Goal: Task Accomplishment & Management: Manage account settings

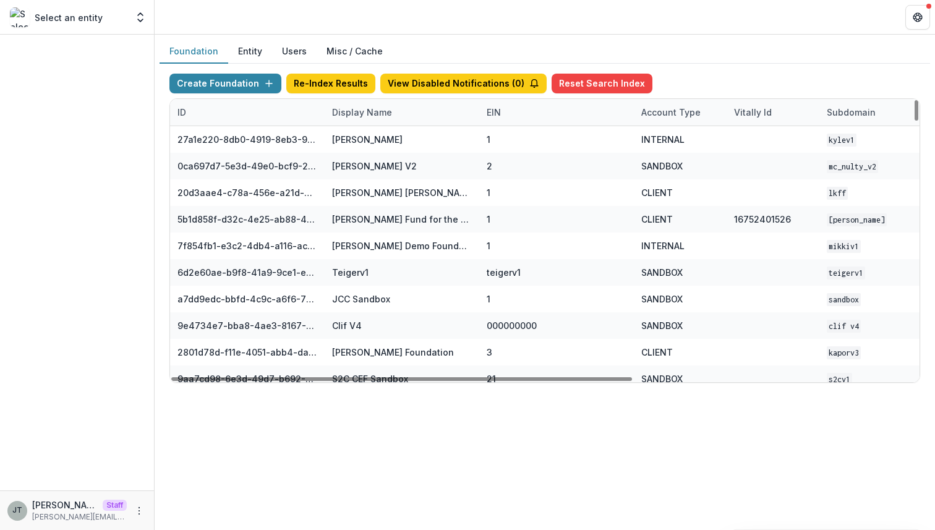
click at [361, 109] on div "Display Name" at bounding box center [362, 112] width 75 height 13
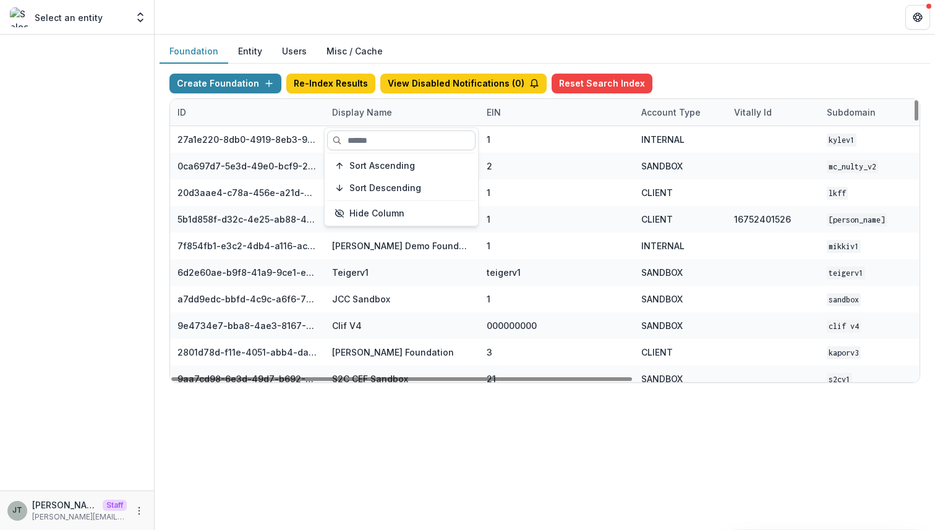
click at [366, 140] on input at bounding box center [401, 140] width 148 height 20
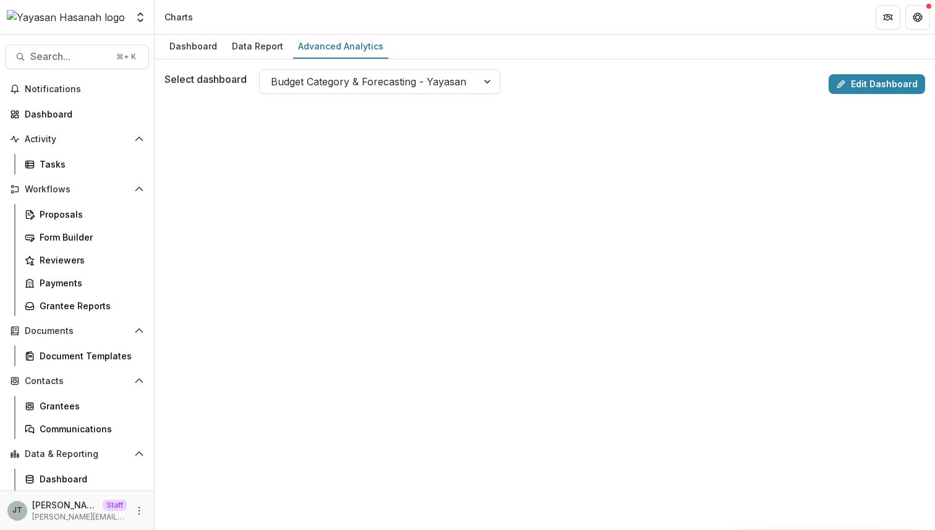
scroll to position [45, 0]
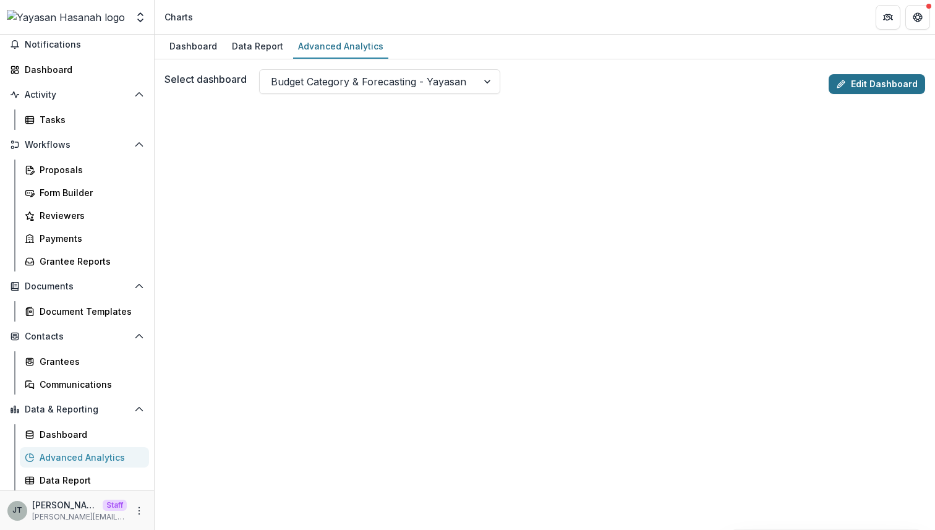
click at [849, 89] on link "Edit Dashboard" at bounding box center [877, 84] width 96 height 20
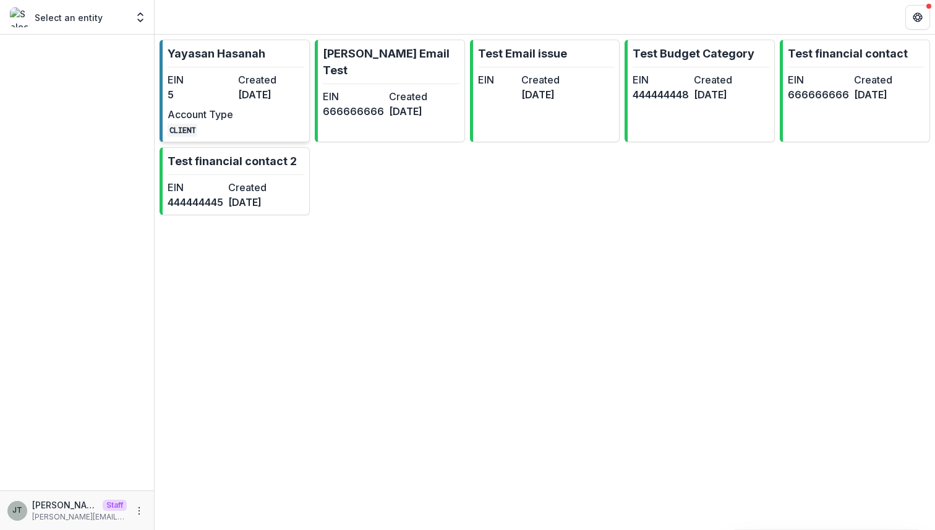
click at [236, 71] on link "Yayasan Hasanah EIN 5 Created [DATE] Account Type CLIENT" at bounding box center [235, 91] width 150 height 103
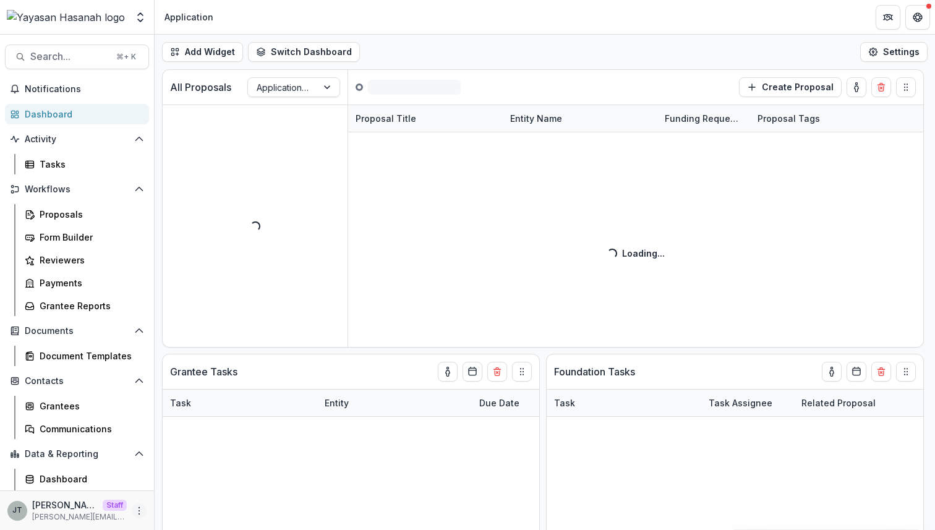
click at [137, 512] on icon "More" at bounding box center [139, 511] width 10 height 10
click at [178, 486] on link "User Settings" at bounding box center [217, 484] width 132 height 20
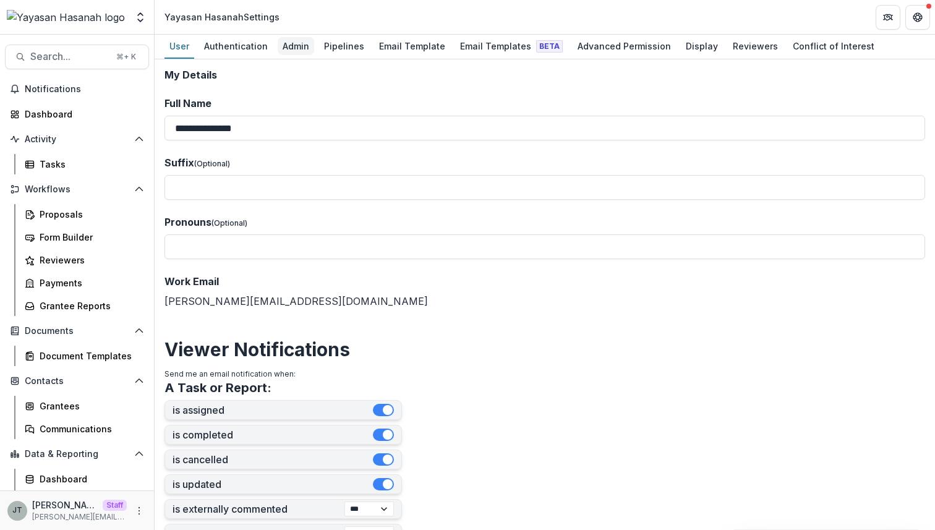
click at [294, 45] on div "Admin" at bounding box center [296, 46] width 36 height 18
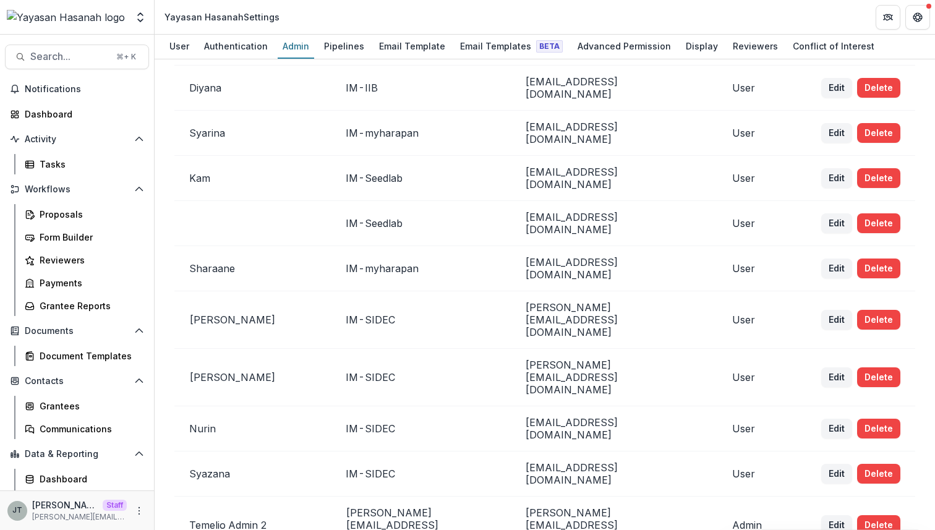
scroll to position [1324, 0]
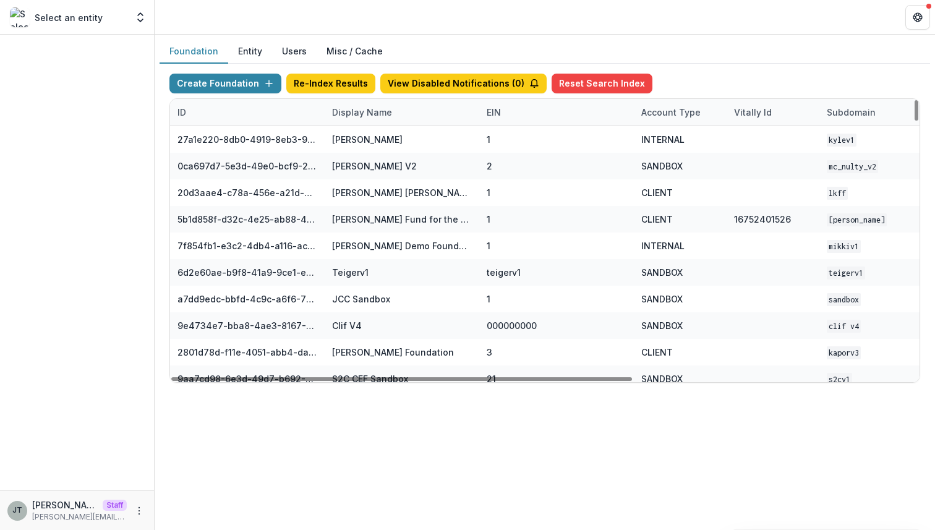
click at [290, 48] on button "Users" at bounding box center [294, 52] width 45 height 24
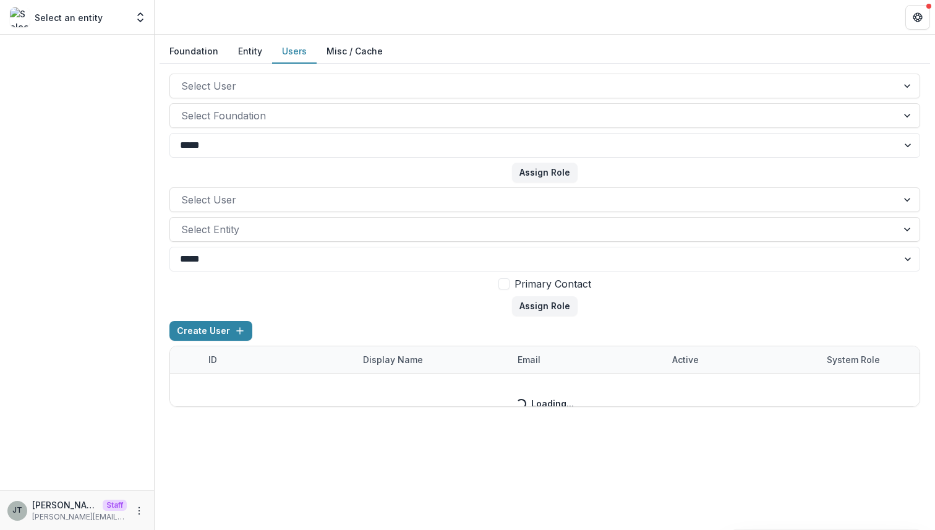
click at [290, 54] on button "Users" at bounding box center [294, 52] width 45 height 24
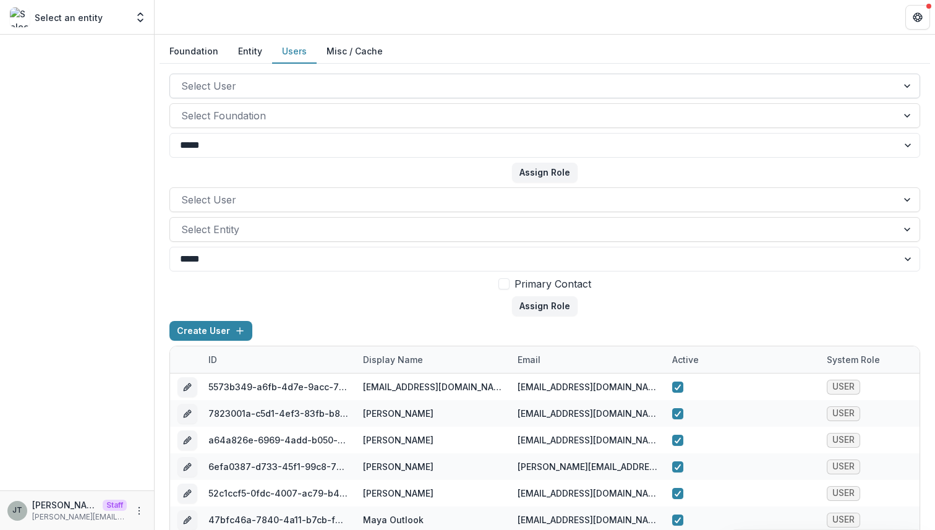
click at [270, 82] on div at bounding box center [533, 85] width 705 height 17
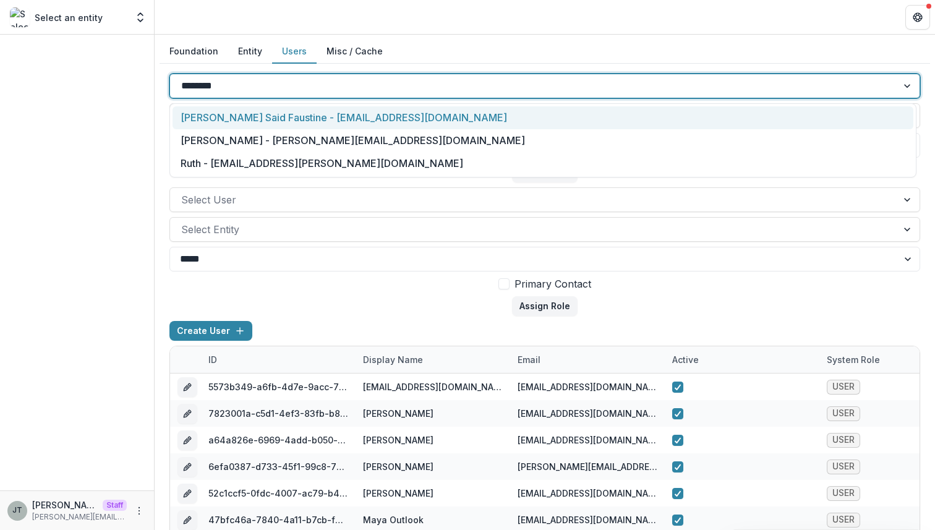
type input "*********"
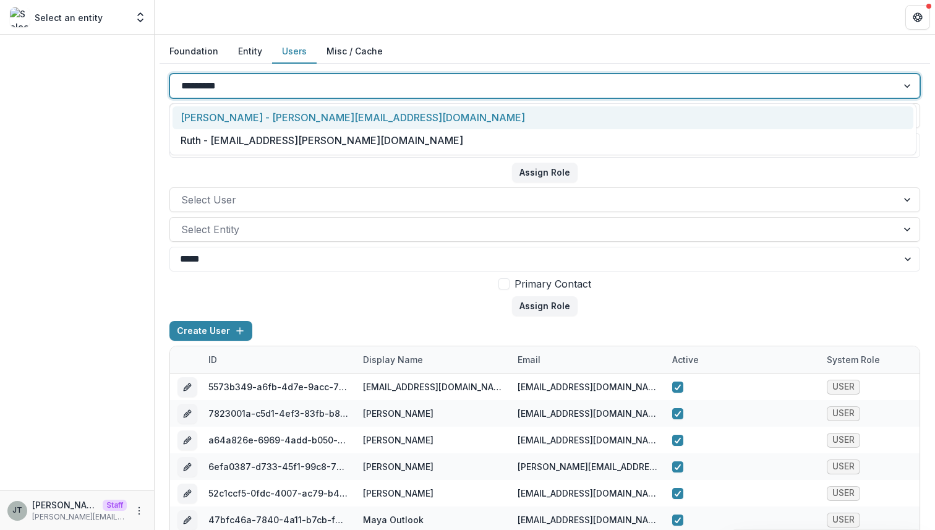
click at [275, 120] on div "Joyce N Temelio - joyce@trytemelio.com" at bounding box center [543, 117] width 741 height 23
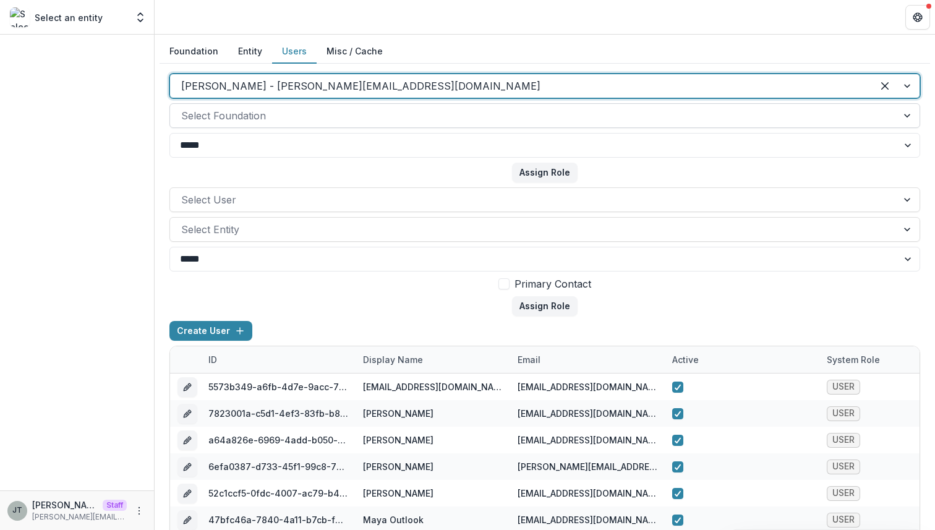
click at [276, 114] on div at bounding box center [533, 115] width 705 height 17
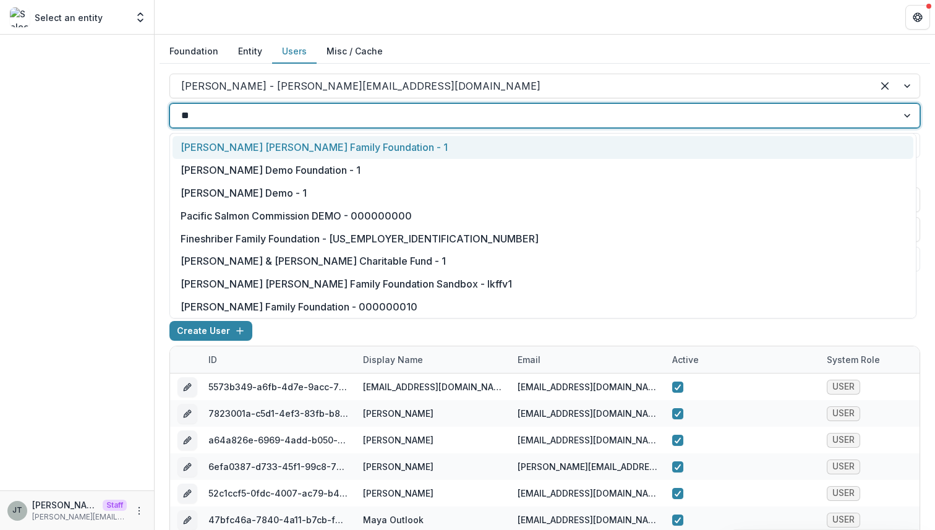
type input "***"
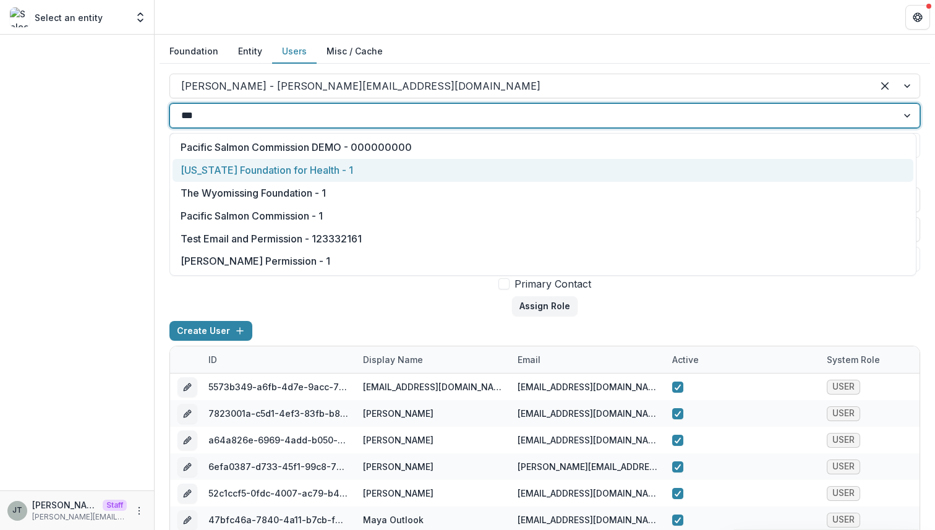
click at [290, 165] on div "Missouri Foundation for Health - 1" at bounding box center [543, 170] width 741 height 23
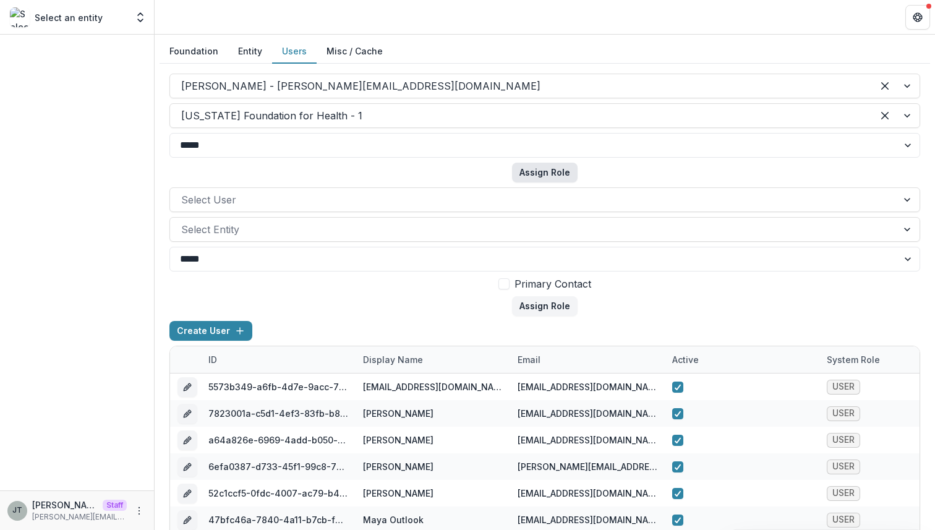
click at [526, 179] on button "Assign Role" at bounding box center [545, 173] width 66 height 20
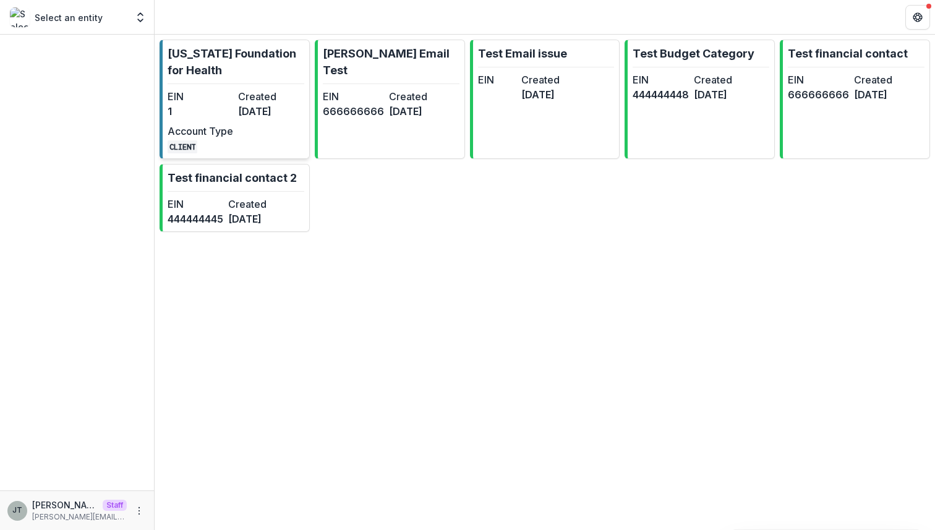
click at [237, 88] on link "[US_STATE] Foundation for Health EIN 1 Created [DATE] Account Type CLIENT" at bounding box center [235, 99] width 150 height 119
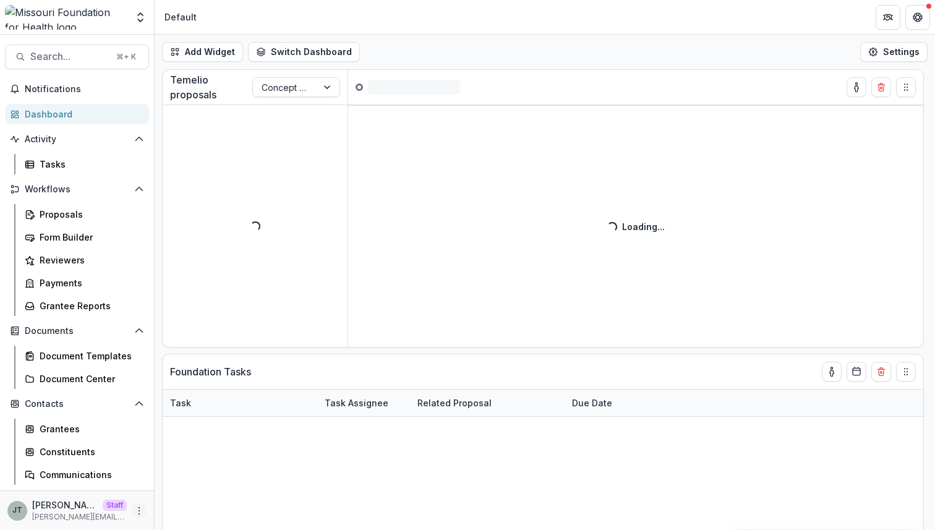
click at [138, 509] on icon "More" at bounding box center [139, 511] width 10 height 10
click at [186, 486] on link "User Settings" at bounding box center [217, 484] width 132 height 20
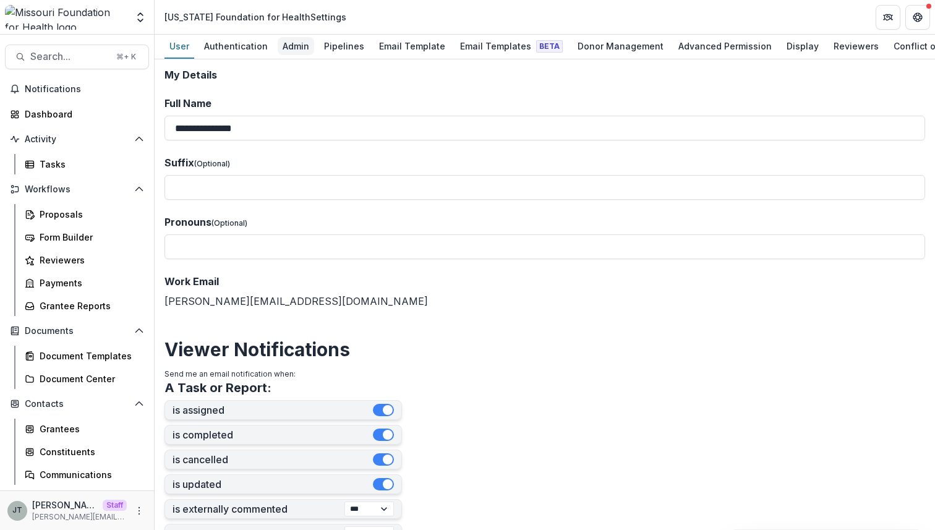
click at [294, 42] on div "Admin" at bounding box center [296, 46] width 36 height 18
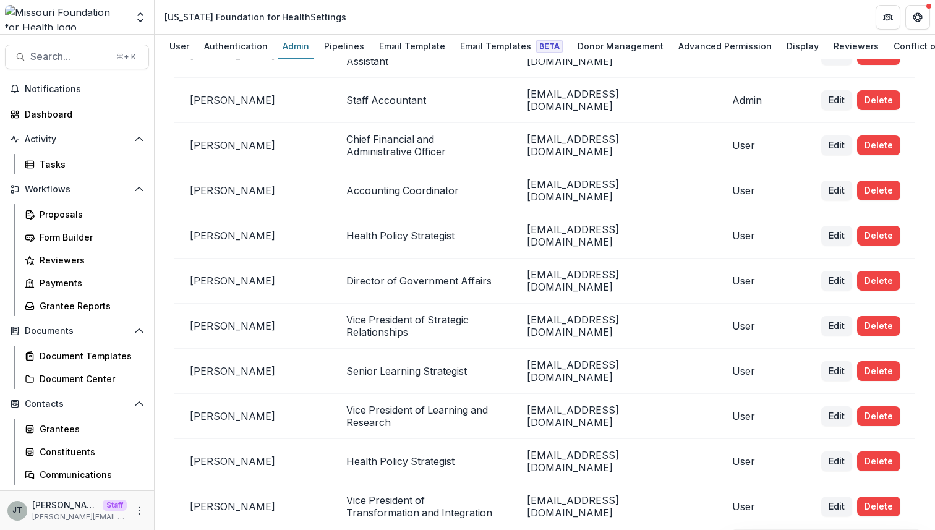
scroll to position [521, 0]
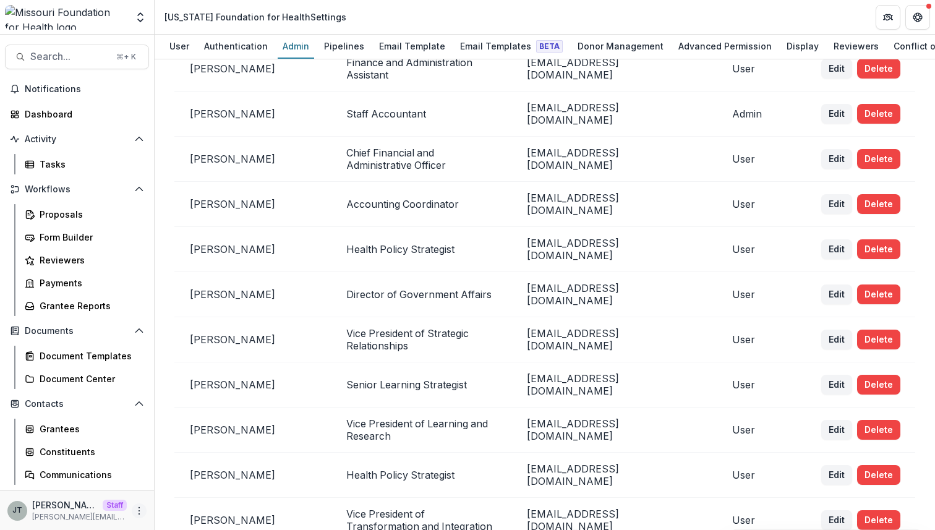
click at [135, 510] on icon "More" at bounding box center [139, 511] width 10 height 10
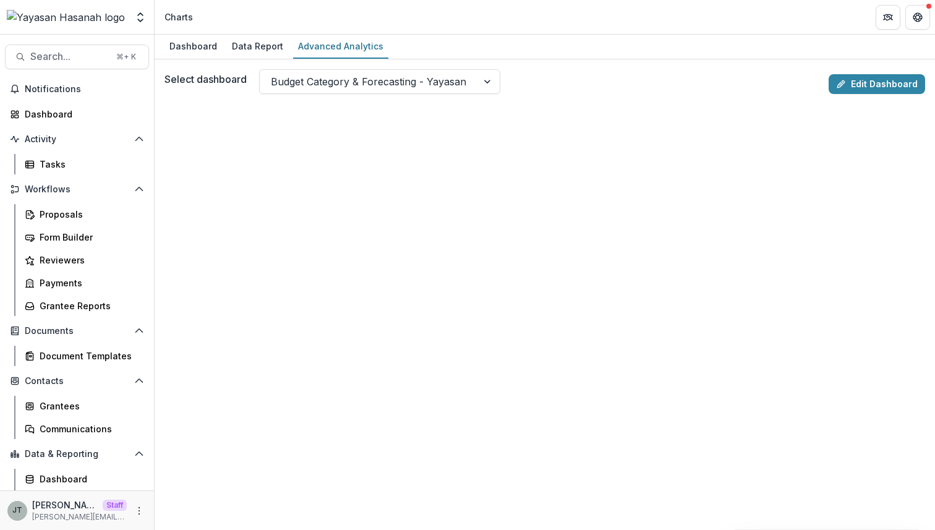
scroll to position [45, 0]
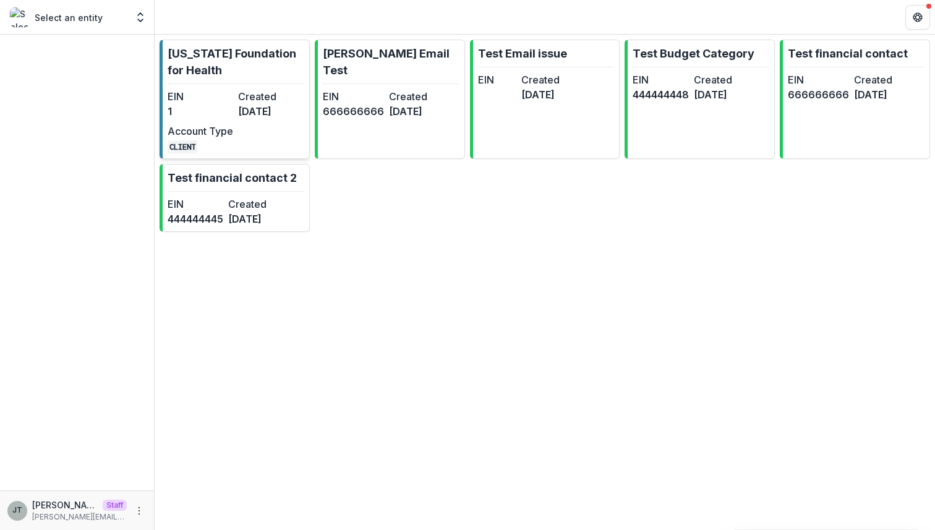
click at [217, 77] on p "[US_STATE] Foundation for Health" at bounding box center [236, 61] width 137 height 33
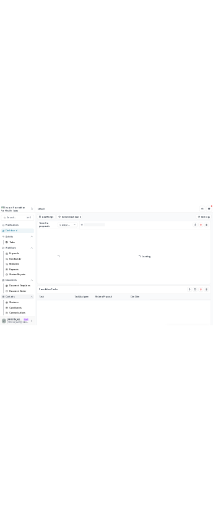
scroll to position [90, 0]
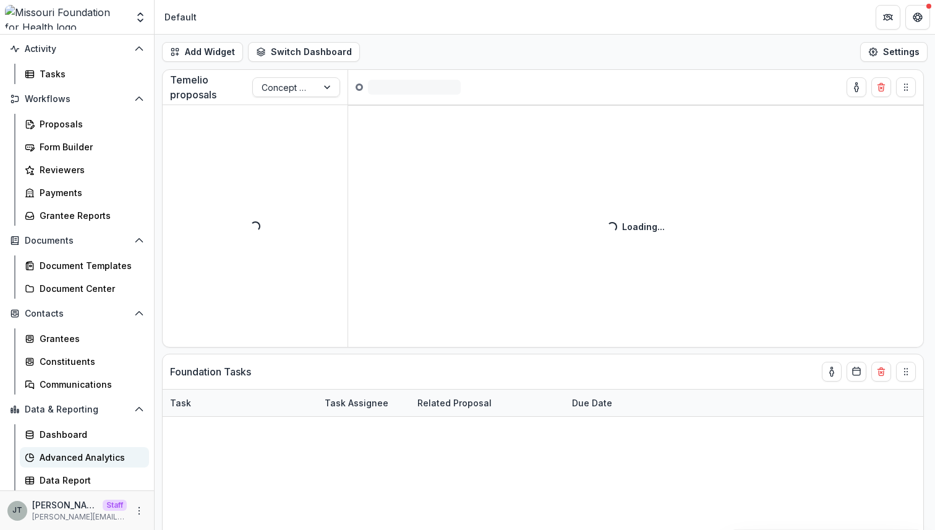
click at [88, 463] on div "Advanced Analytics" at bounding box center [90, 457] width 100 height 13
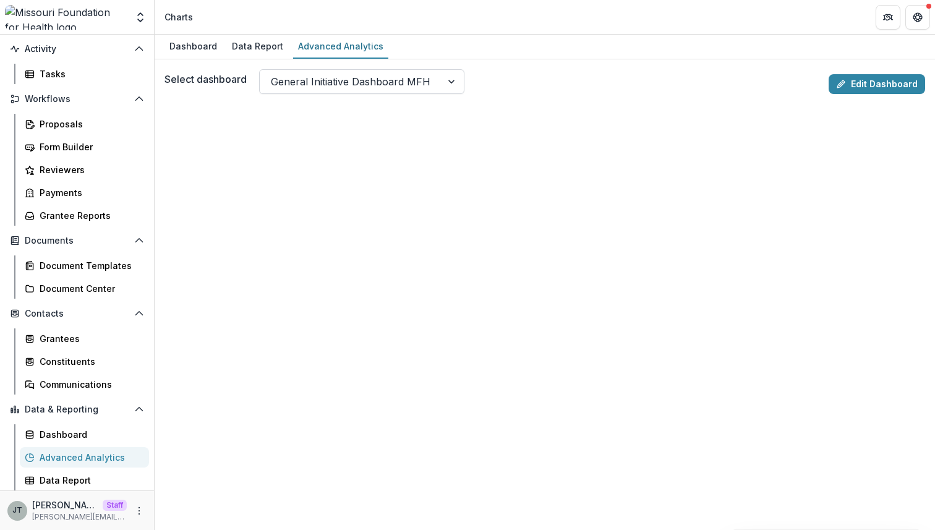
click at [435, 85] on div "General Initiative Dashboard MFH" at bounding box center [351, 82] width 182 height 20
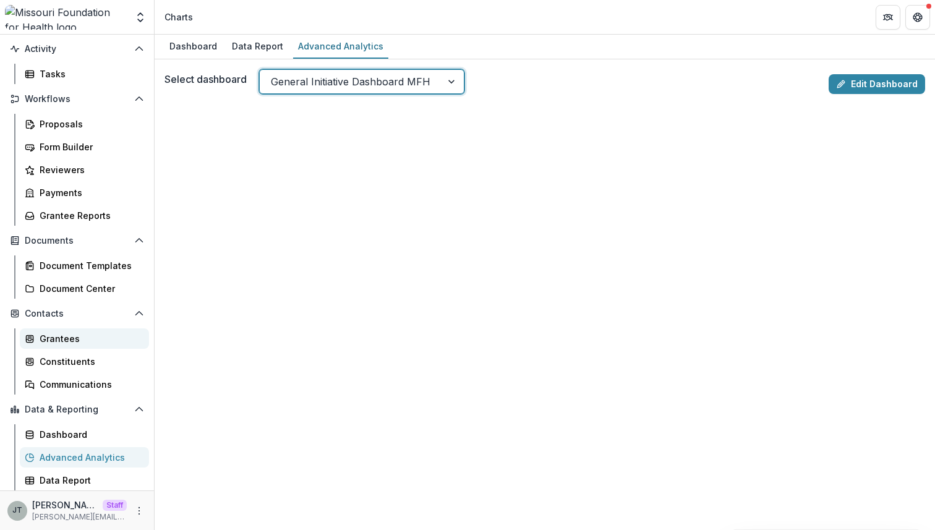
click at [60, 337] on div "Grantees" at bounding box center [90, 338] width 100 height 13
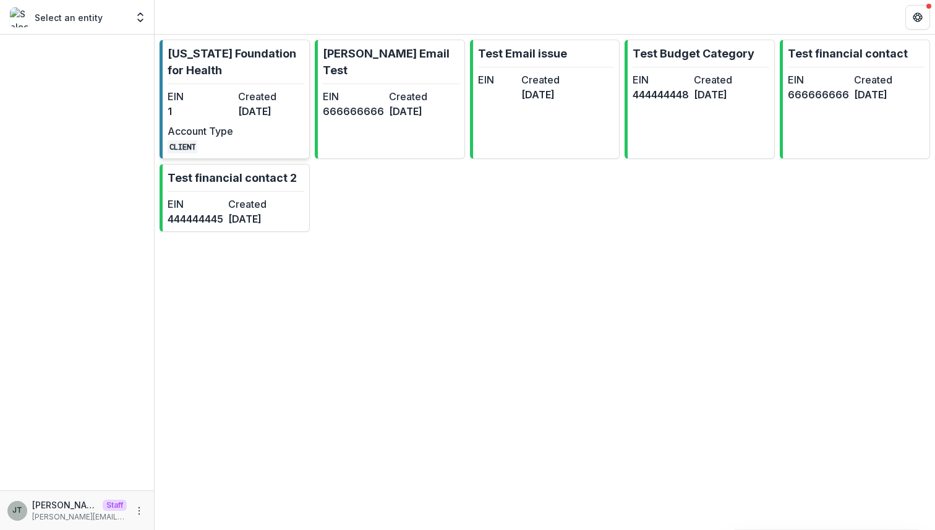
click at [254, 69] on p "[US_STATE] Foundation for Health" at bounding box center [236, 61] width 137 height 33
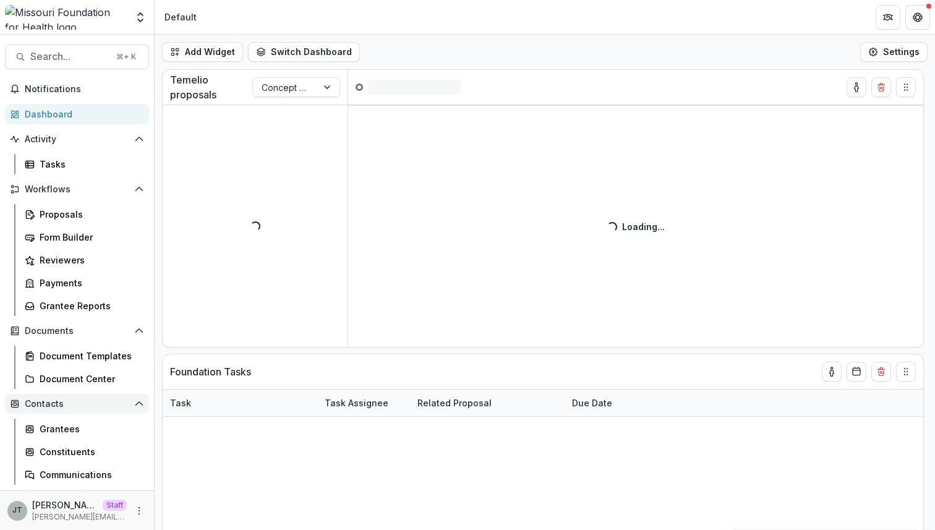
scroll to position [90, 0]
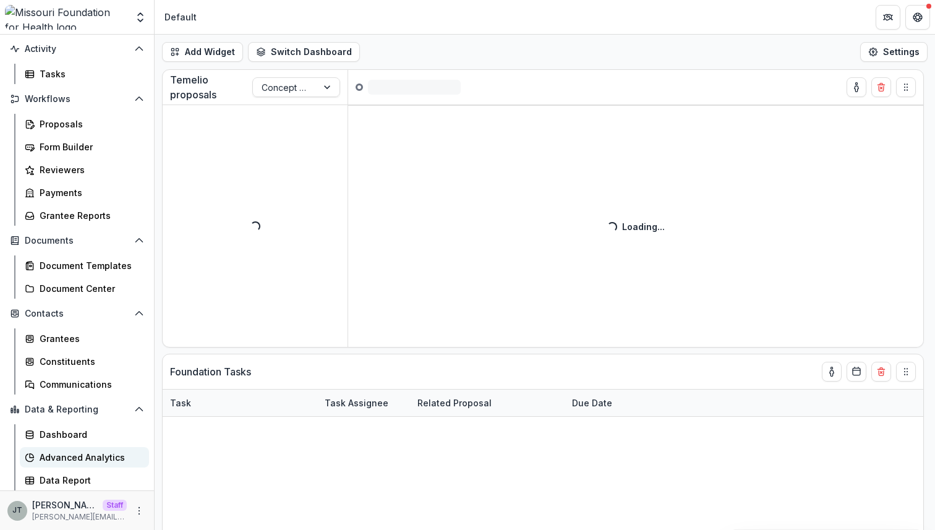
click at [91, 458] on div "Advanced Analytics" at bounding box center [90, 457] width 100 height 13
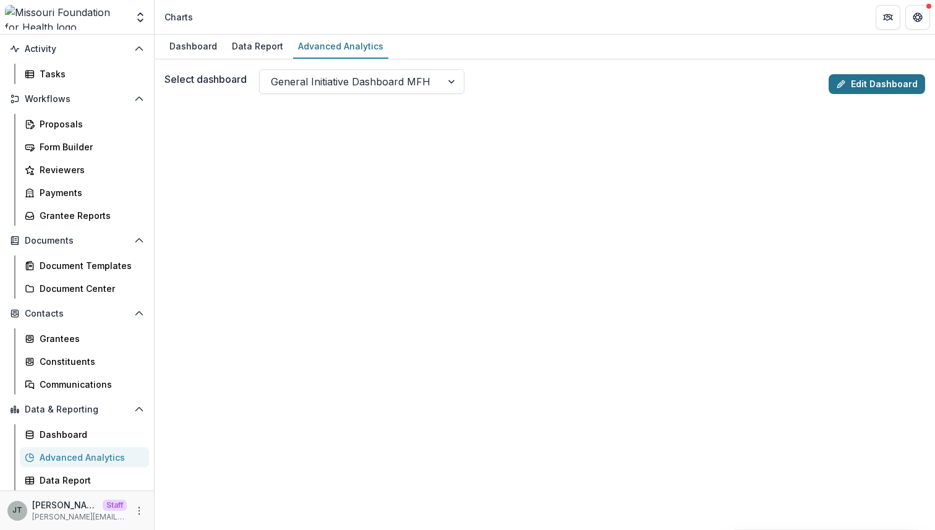
click at [852, 81] on link "Edit Dashboard" at bounding box center [877, 84] width 96 height 20
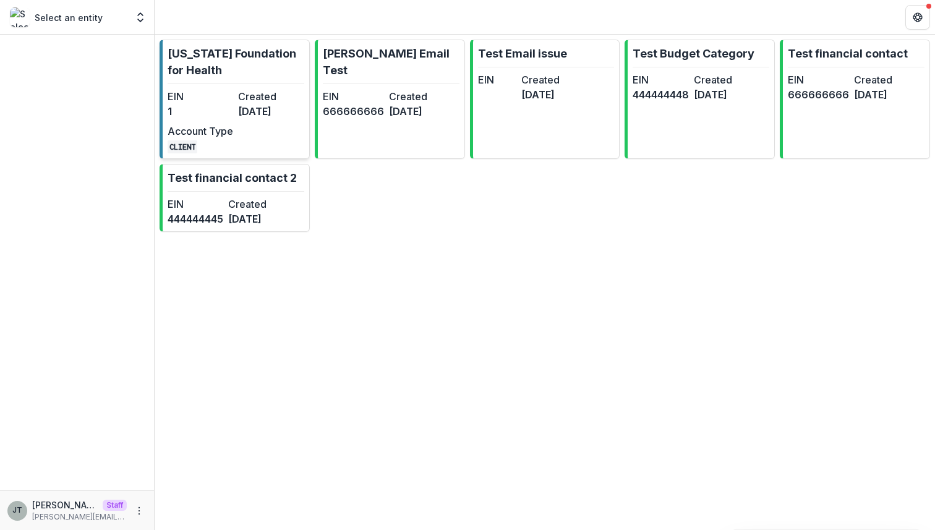
click at [233, 98] on div "EIN 1 Created 6 months ago Account Type CLIENT" at bounding box center [236, 121] width 136 height 64
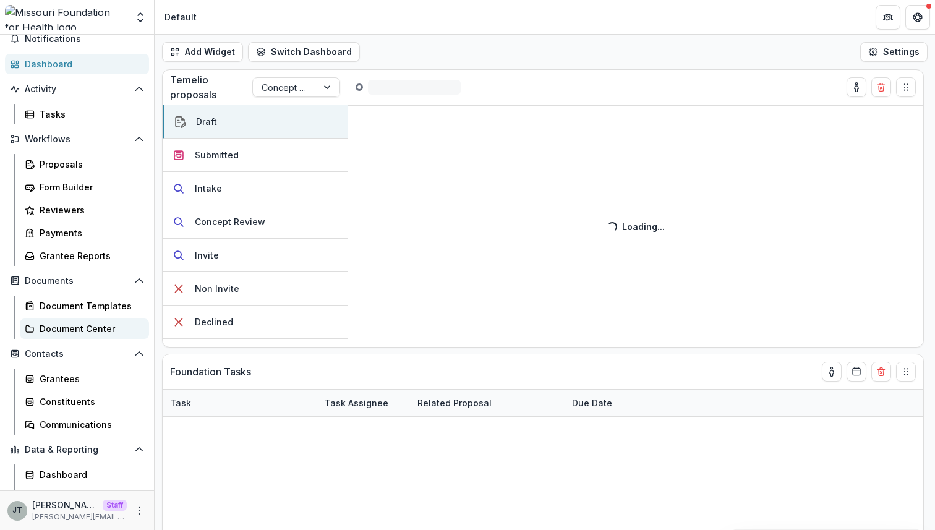
scroll to position [90, 0]
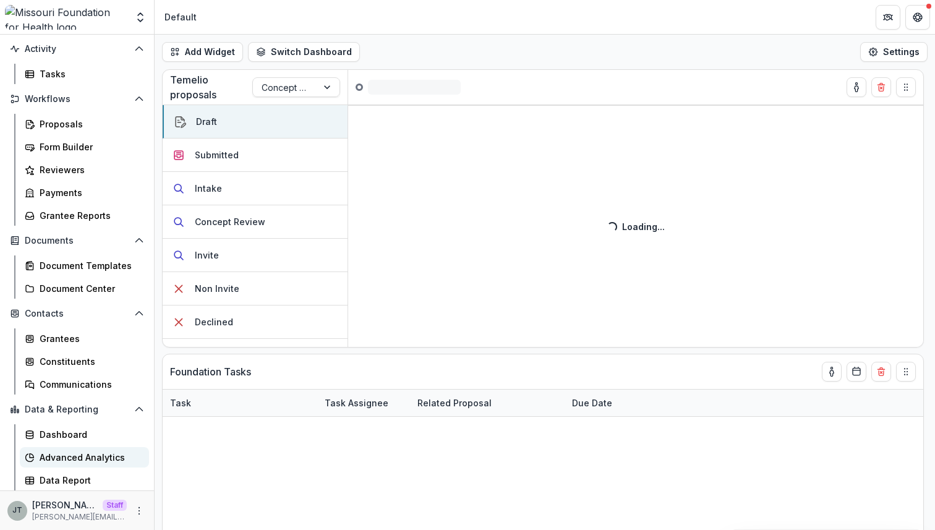
click at [88, 455] on div "Advanced Analytics" at bounding box center [90, 457] width 100 height 13
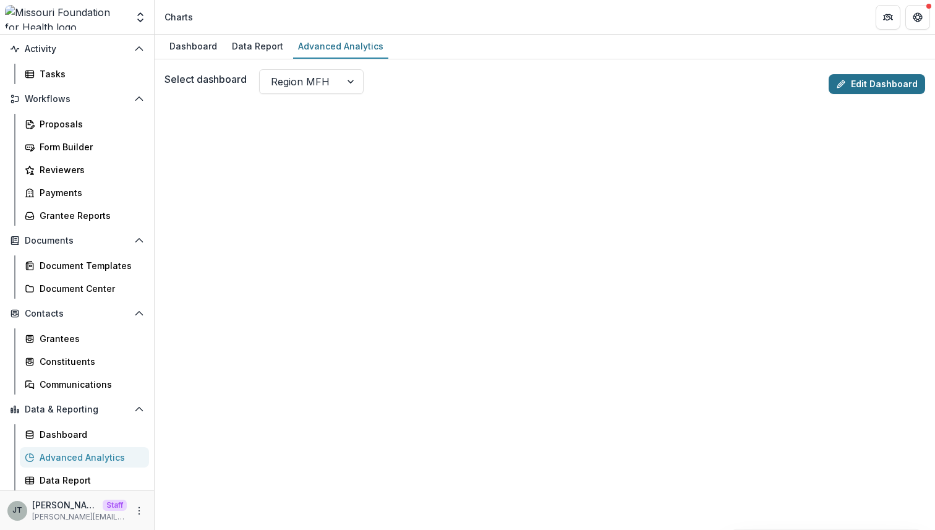
click at [860, 80] on link "Edit Dashboard" at bounding box center [877, 84] width 96 height 20
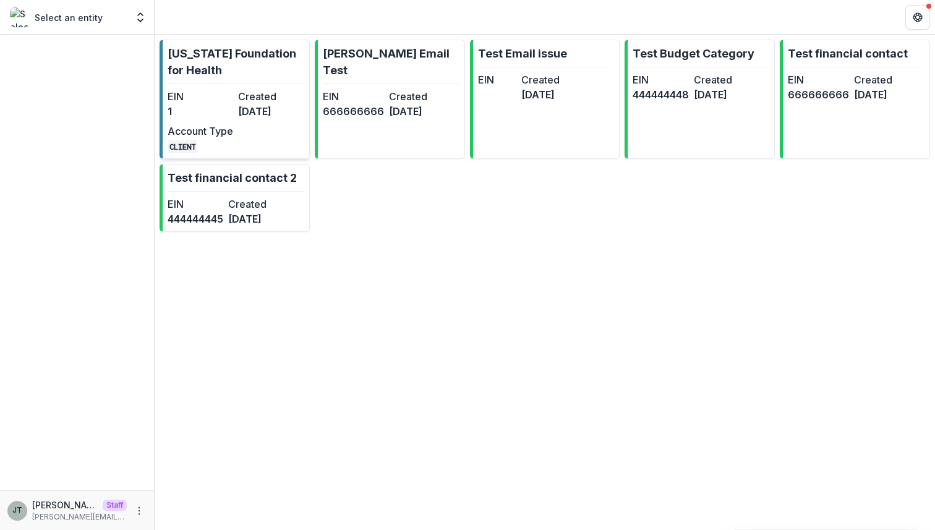
click at [229, 135] on dt "Account Type" at bounding box center [201, 131] width 66 height 15
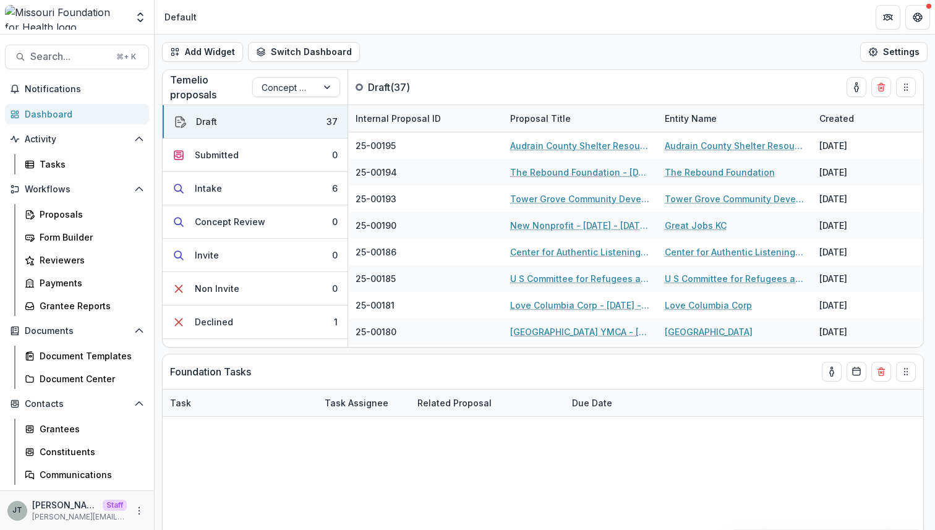
scroll to position [90, 0]
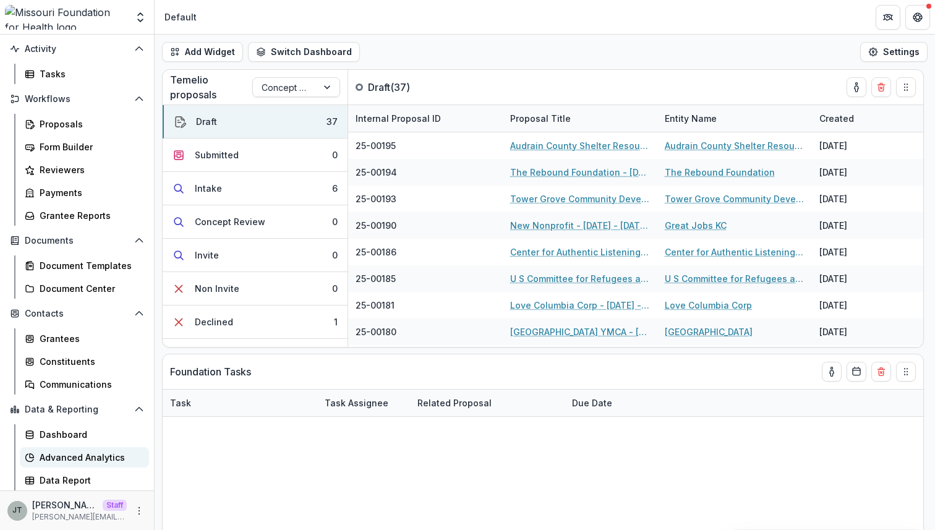
click at [85, 455] on div "Advanced Analytics" at bounding box center [90, 457] width 100 height 13
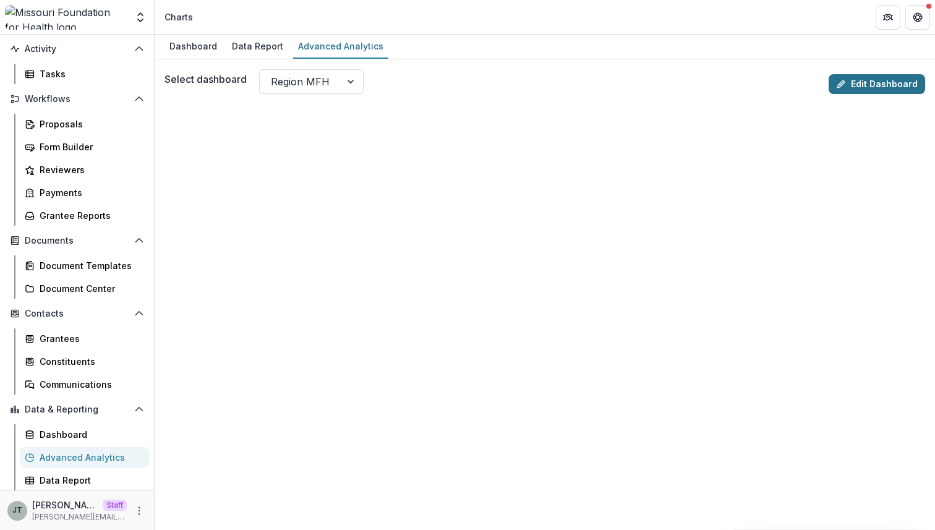
click at [862, 84] on link "Edit Dashboard" at bounding box center [877, 84] width 96 height 20
